Goal: Transaction & Acquisition: Purchase product/service

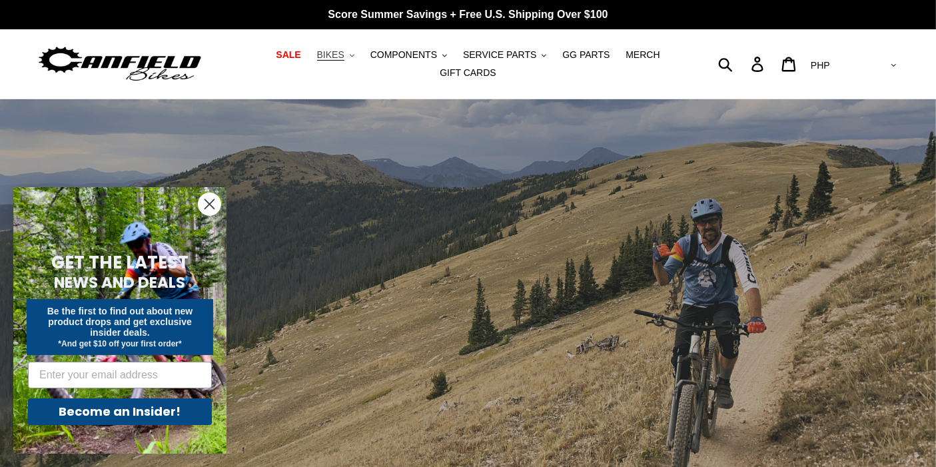
click at [325, 64] on button "BIKES .cls-1{fill:#231f20}" at bounding box center [336, 55] width 51 height 18
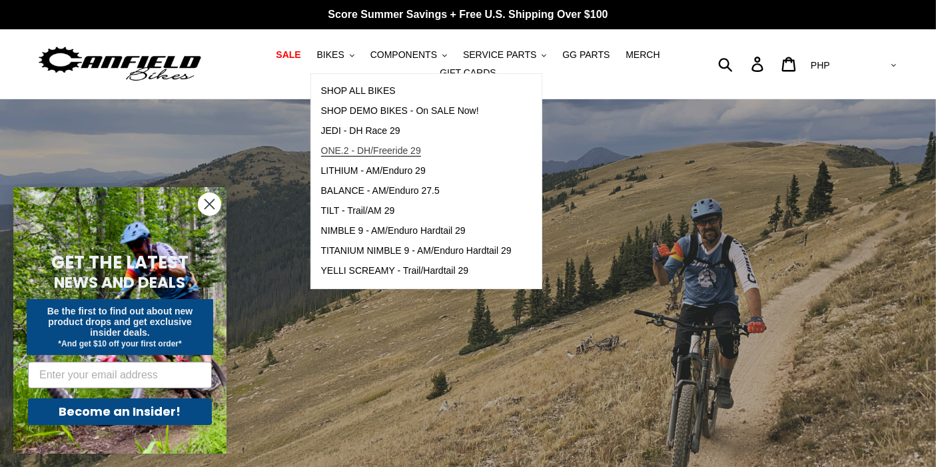
click at [356, 152] on span "ONE.2 - DH/Freeride 29" at bounding box center [371, 150] width 100 height 11
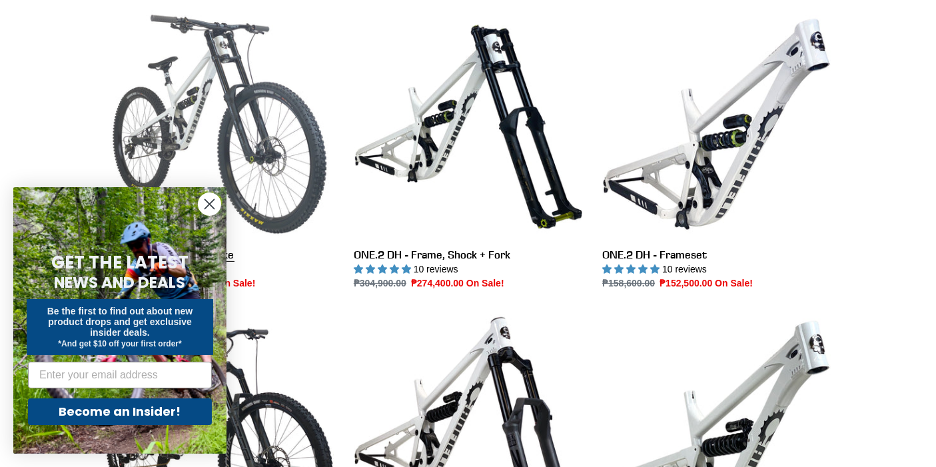
scroll to position [444, 0]
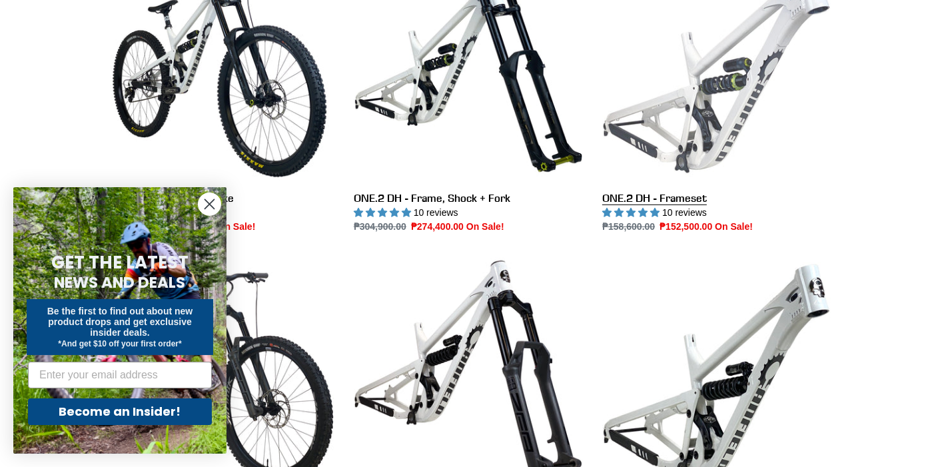
click at [689, 103] on link "ONE.2 DH - Frameset" at bounding box center [717, 93] width 229 height 281
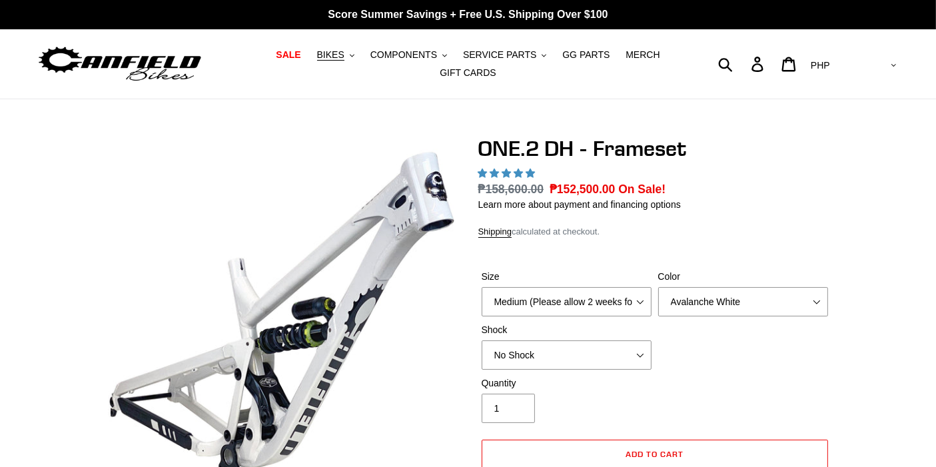
select select "highest-rating"
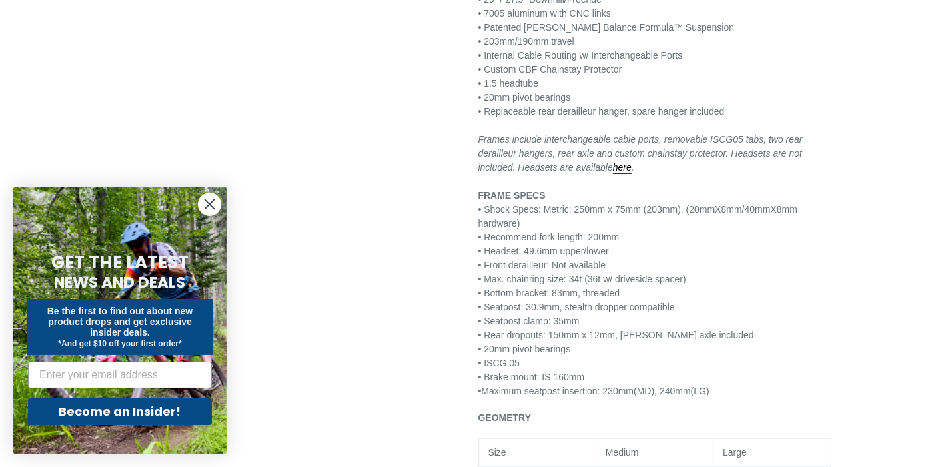
scroll to position [888, 0]
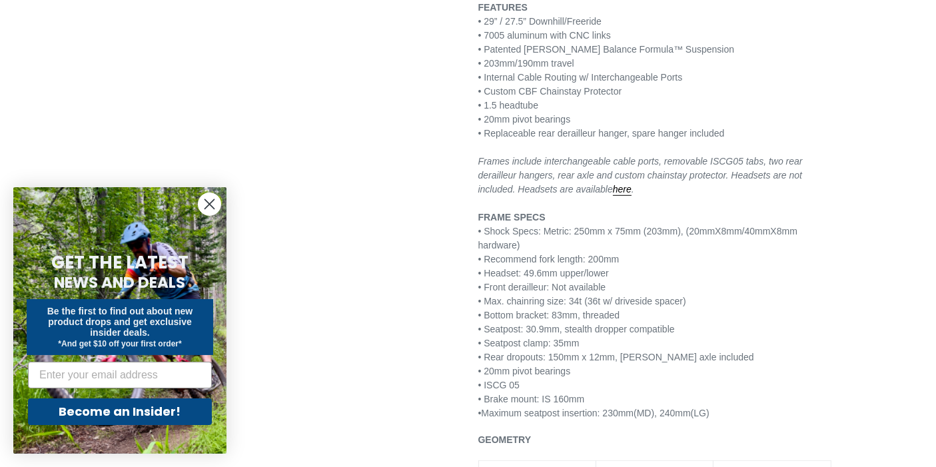
click at [830, 291] on p "FEATURES • 29” / 27.5” Downhill/Freeride • 7005 aluminum with CNC links • Paten…" at bounding box center [655, 211] width 353 height 420
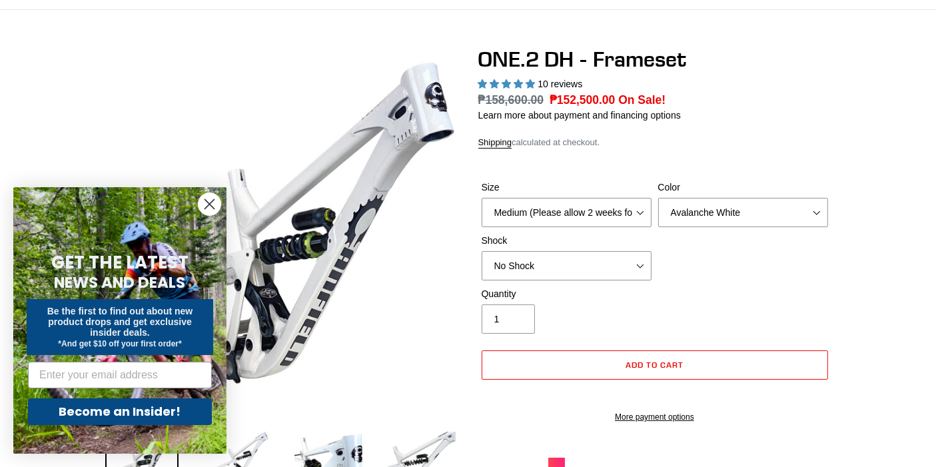
scroll to position [0, 0]
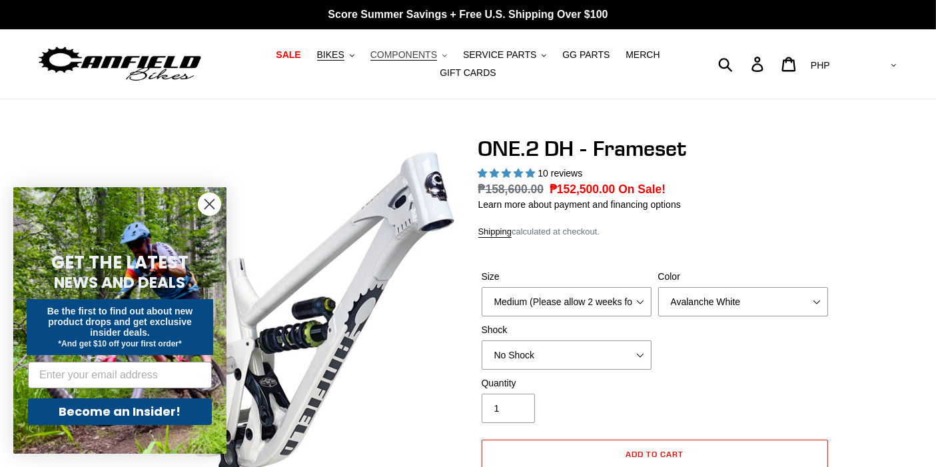
click at [404, 60] on span "COMPONENTS" at bounding box center [404, 54] width 67 height 11
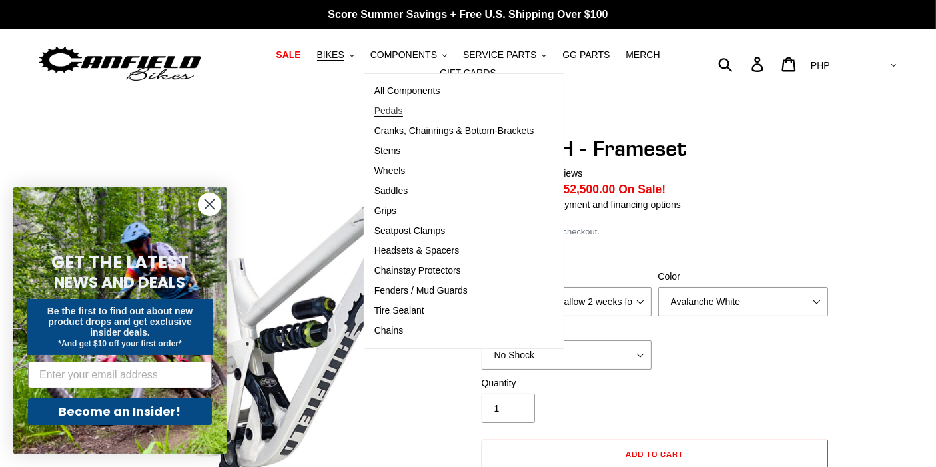
click at [409, 111] on link "Pedals" at bounding box center [455, 111] width 180 height 20
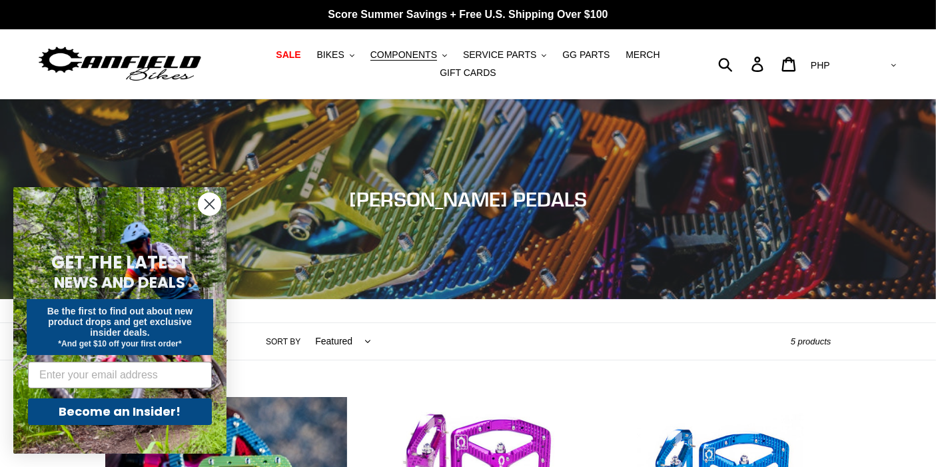
click at [890, 57] on select "AED AFN ALL AMD ANG AUD AWG AZN BAM BBD BDT BGN BIF BND BOB BSD BWP BZD CAD CDF…" at bounding box center [853, 65] width 94 height 25
select select "USD"
click at [860, 53] on select "AED AFN ALL AMD ANG AUD AWG AZN BAM BBD BDT BGN BIF BND BOB BSD BWP BZD CAD CDF…" at bounding box center [853, 65] width 94 height 25
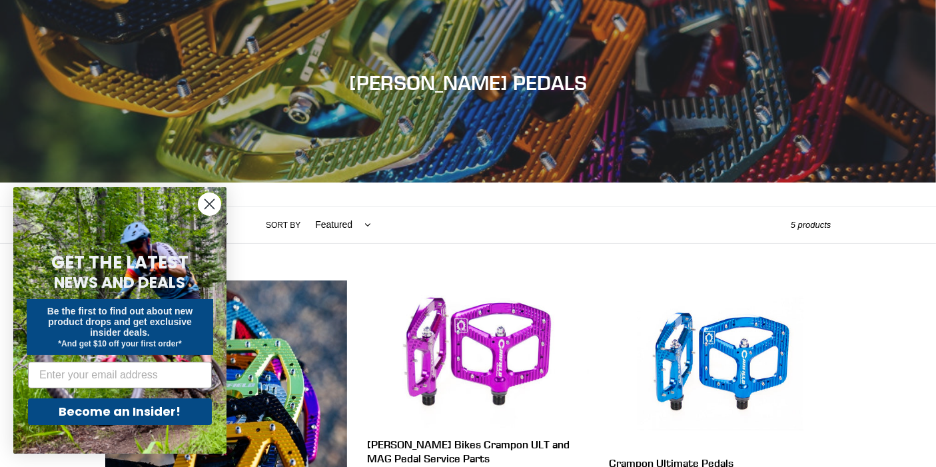
scroll to position [148, 0]
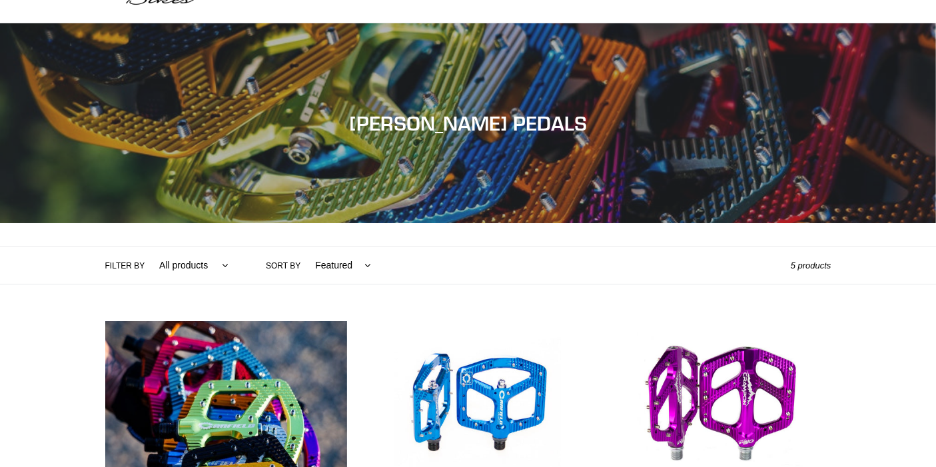
scroll to position [222, 0]
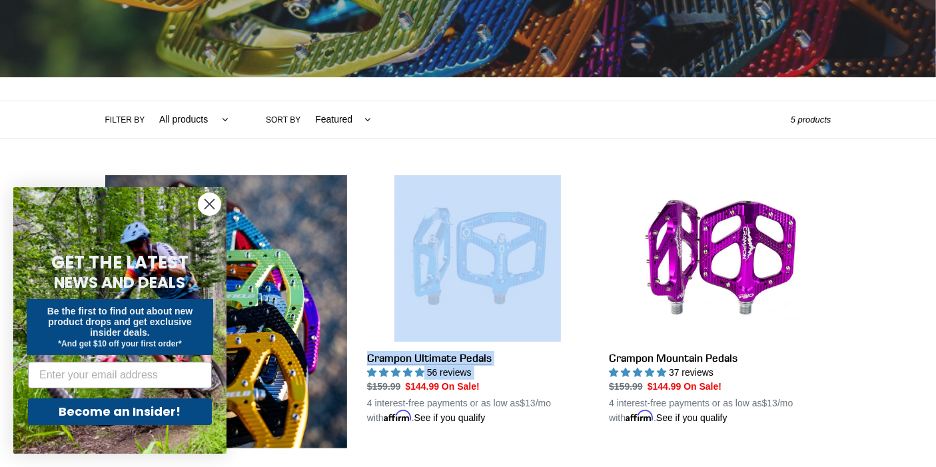
drag, startPoint x: 368, startPoint y: 376, endPoint x: 447, endPoint y: 377, distance: 79.3
click at [447, 377] on li "Crampon Ultimate Pedals Crampon Ultimate Pedals 56 reviews Regular price $159.9…" at bounding box center [468, 311] width 242 height 273
click at [438, 381] on link "Crampon Ultimate Pedals" at bounding box center [478, 300] width 222 height 250
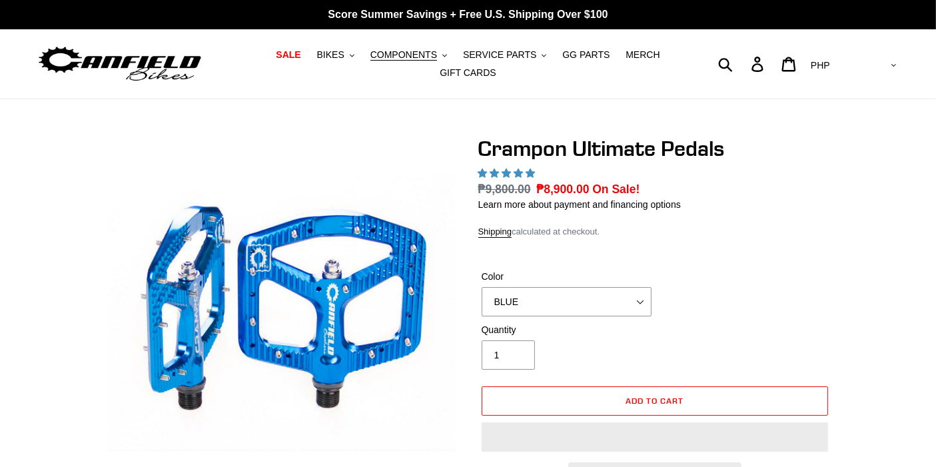
select select "highest-rating"
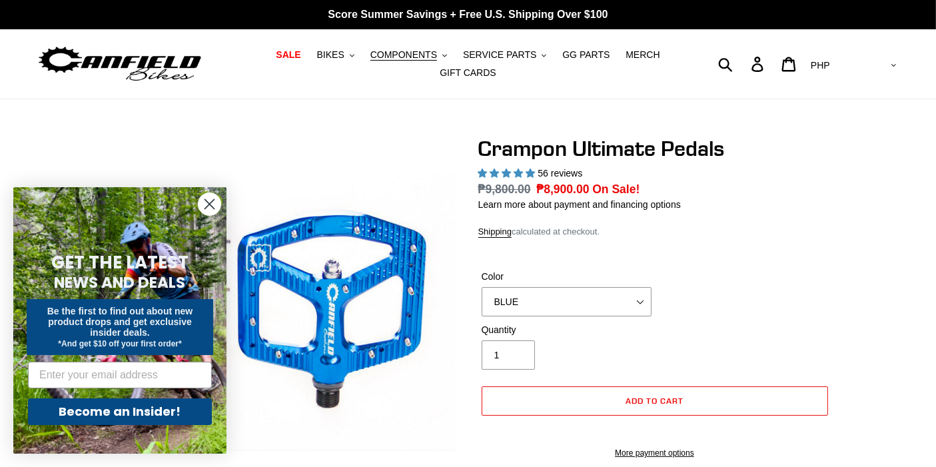
drag, startPoint x: 872, startPoint y: 60, endPoint x: 870, endPoint y: 71, distance: 11.5
click at [872, 60] on select "AED AFN ALL AMD ANG AUD AWG AZN [GEOGRAPHIC_DATA] BBD BDT BGN BIF BND [PERSON_N…" at bounding box center [853, 65] width 94 height 25
select select "USD"
click at [860, 53] on select "AED AFN ALL AMD ANG AUD AWG AZN [GEOGRAPHIC_DATA] BBD BDT BGN BIF BND [PERSON_N…" at bounding box center [853, 65] width 94 height 25
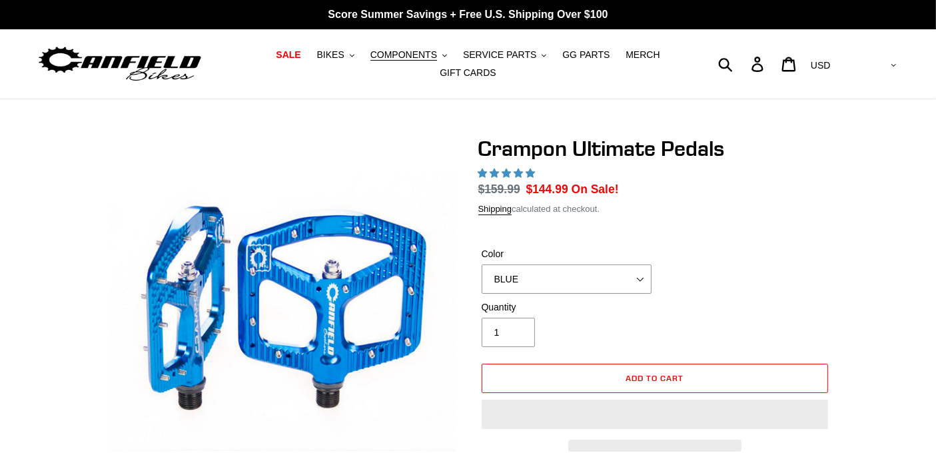
select select "highest-rating"
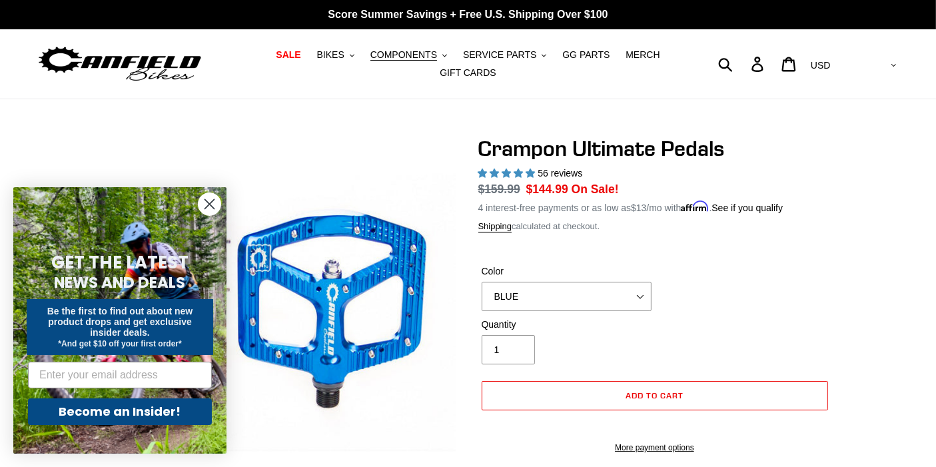
drag, startPoint x: 479, startPoint y: 181, endPoint x: 562, endPoint y: 187, distance: 82.8
click at [562, 187] on dl "Regular price $159.99 Sale price $144.99 On Sale! Unit price / per 4 interest-f…" at bounding box center [655, 198] width 353 height 35
copy dl "$159.99 Sale price $144.99"
click at [553, 302] on select "BLUE RED PURPLE STEALTH BRONZE GREY [GEOGRAPHIC_DATA] BLACK POLISHED [GEOGRAPHI…" at bounding box center [567, 296] width 170 height 29
